Goal: Check status: Check status

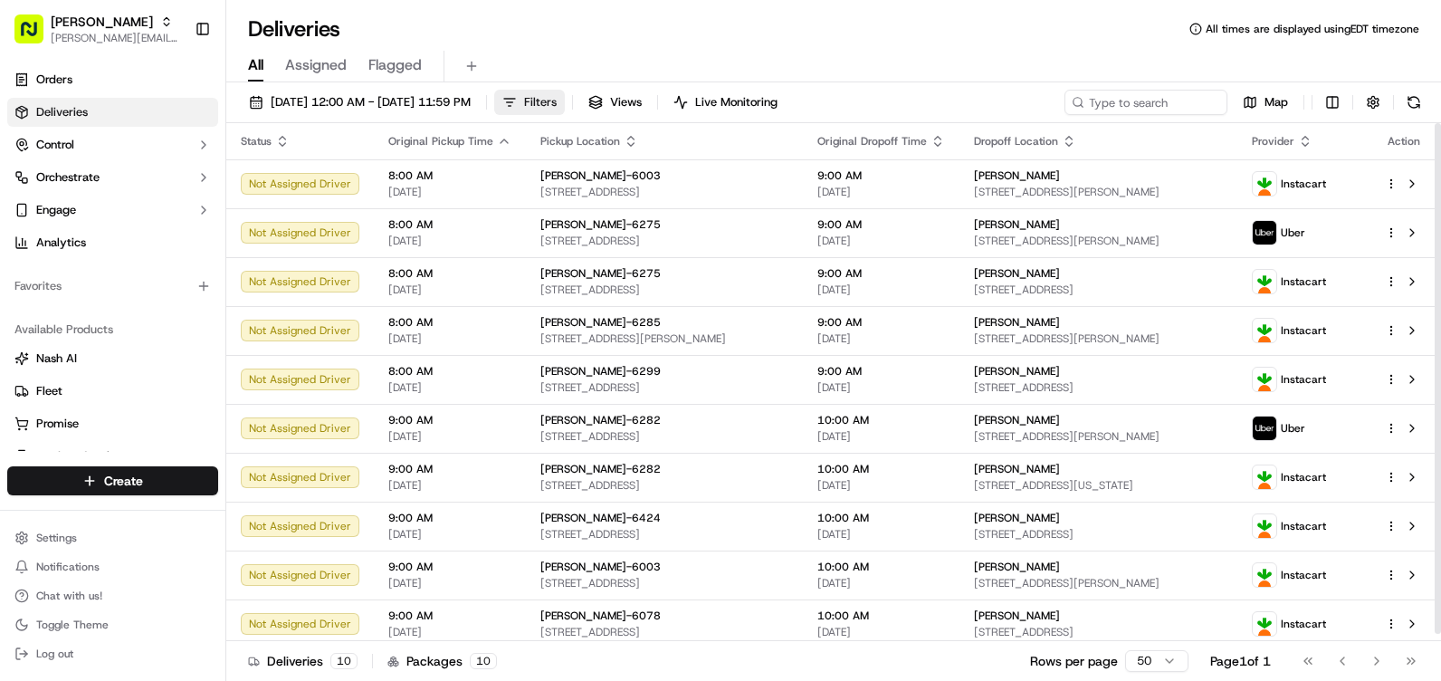
click at [565, 110] on button "Filters" at bounding box center [529, 102] width 71 height 25
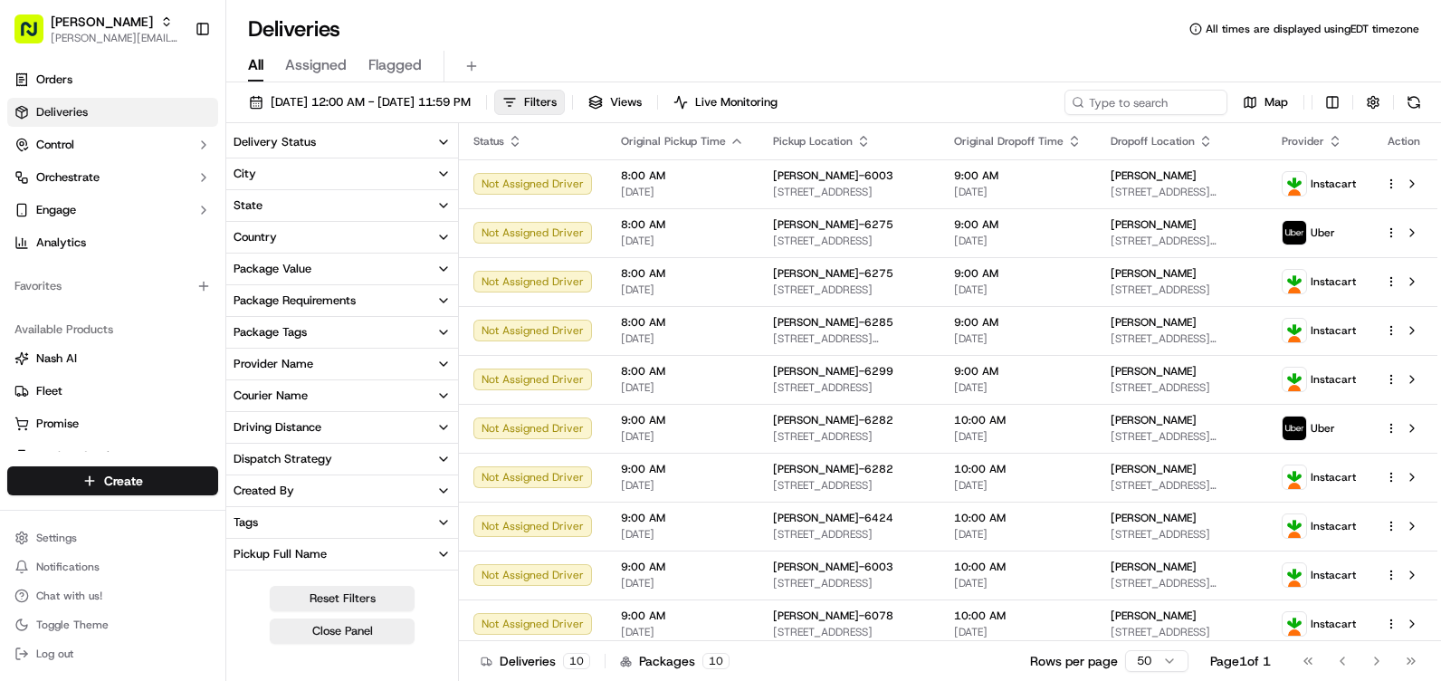
click at [287, 155] on button "Delivery Status" at bounding box center [342, 142] width 232 height 31
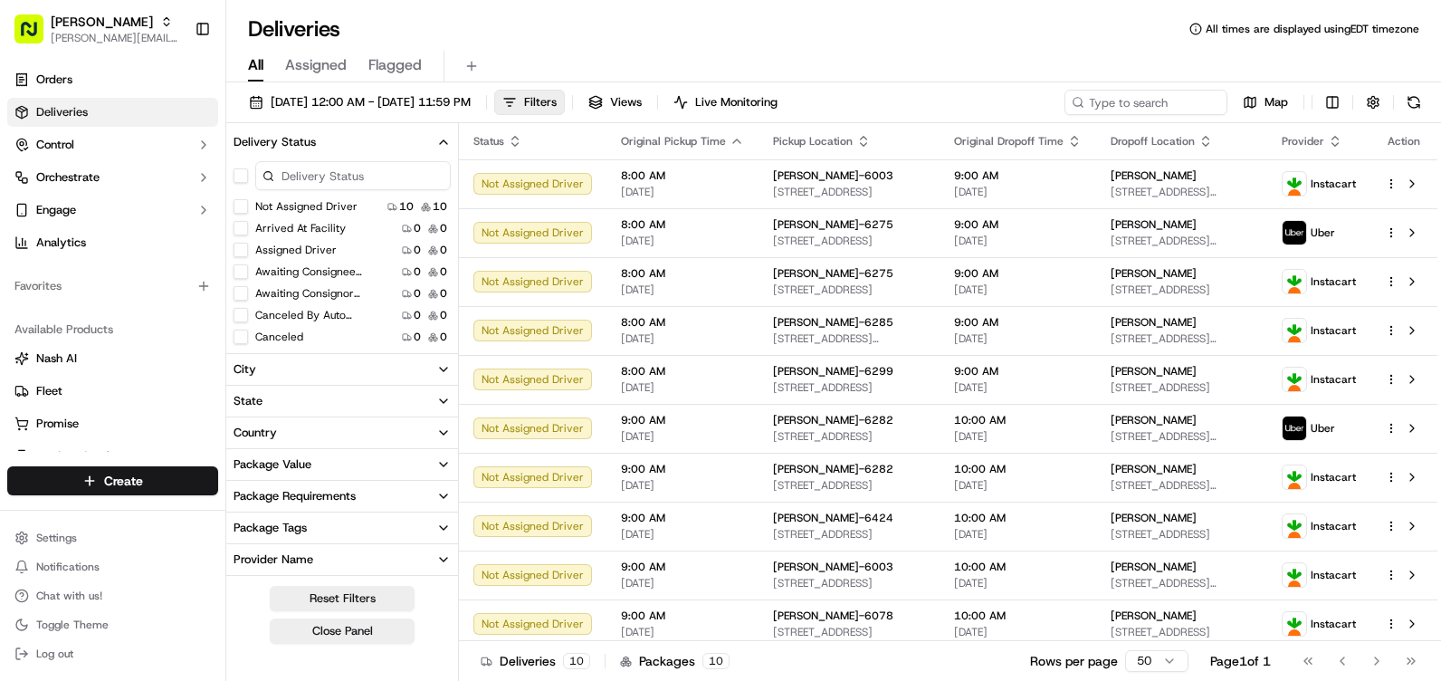
click at [444, 144] on icon "button" at bounding box center [443, 142] width 14 height 14
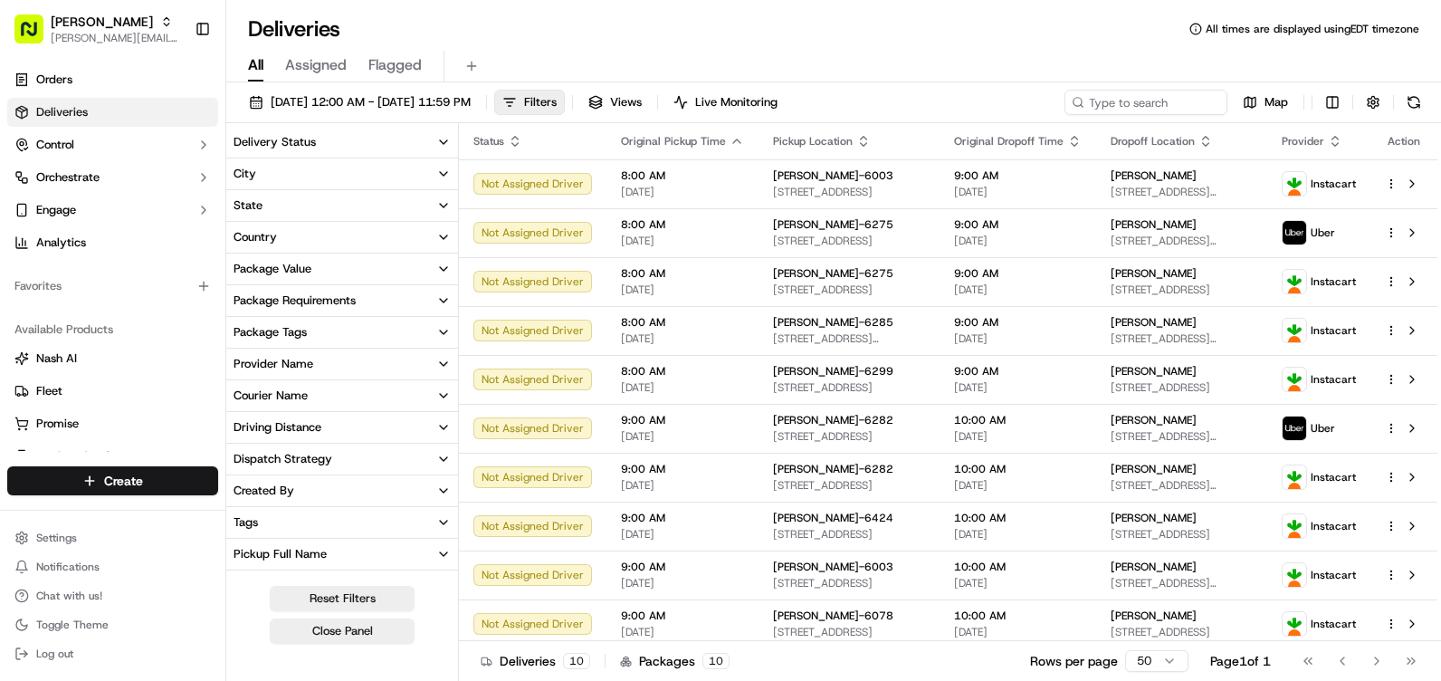
click at [306, 202] on button "State" at bounding box center [342, 205] width 232 height 31
click at [304, 175] on button "City" at bounding box center [342, 173] width 232 height 31
